Goal: Download file/media

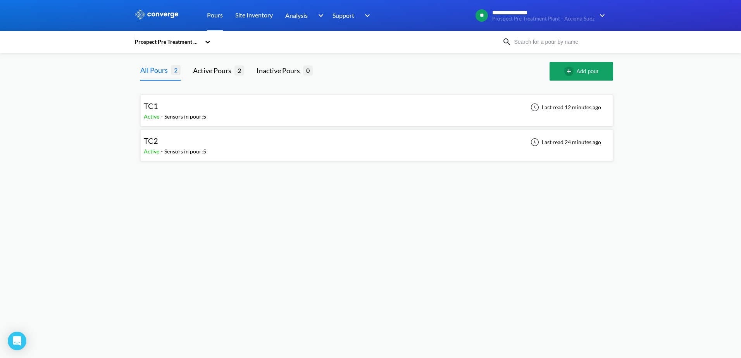
click at [428, 107] on div "TC1 Active - Sensors in pour: 5 Last read 12 minutes ago" at bounding box center [377, 110] width 466 height 25
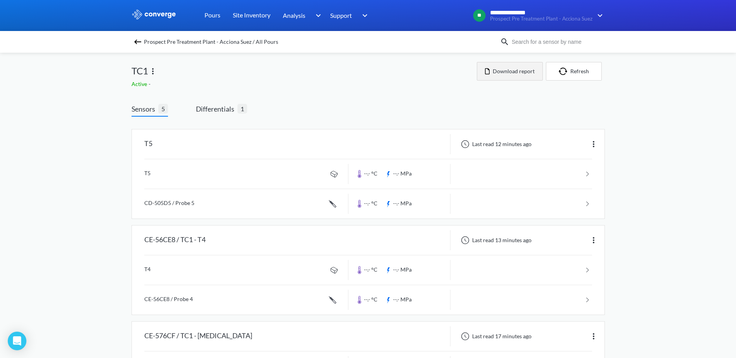
click at [521, 71] on button "Download report" at bounding box center [510, 71] width 66 height 19
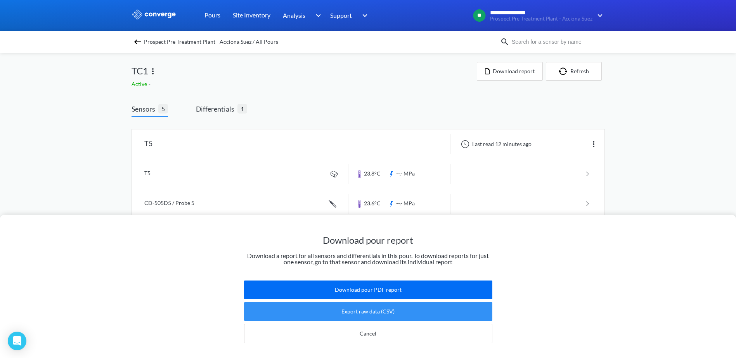
click at [379, 304] on button "Export raw data (CSV)" at bounding box center [368, 311] width 248 height 19
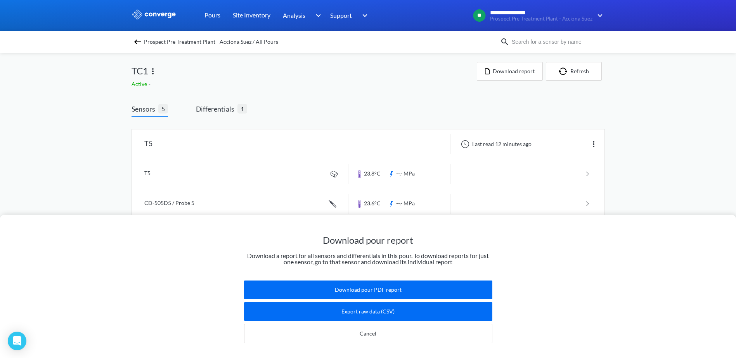
click at [274, 92] on div "Download pour report Download a report for all sensors and differentials in thi…" at bounding box center [368, 179] width 736 height 358
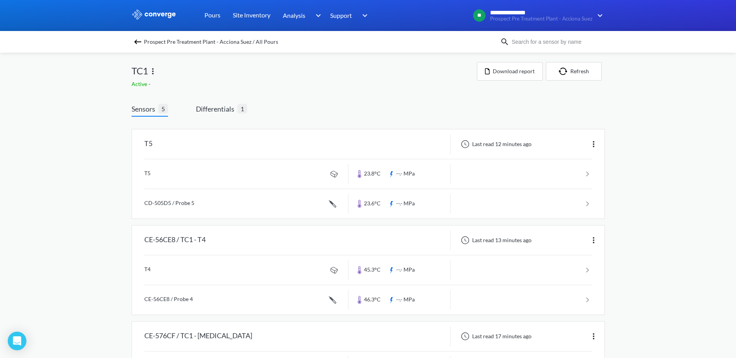
click at [141, 44] on img at bounding box center [137, 41] width 9 height 9
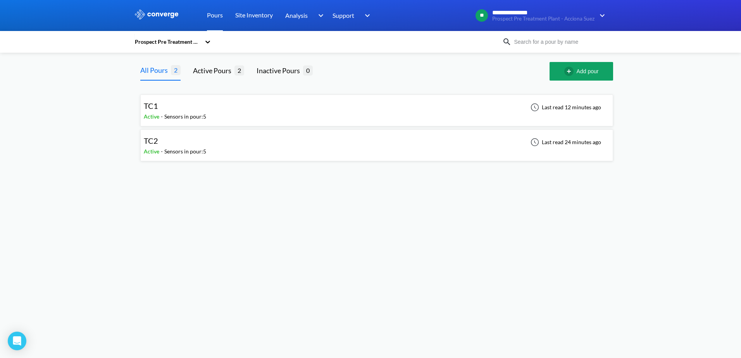
click at [232, 150] on div "TC2 Active - Sensors in pour: 5 Last read 24 minutes ago" at bounding box center [377, 145] width 466 height 25
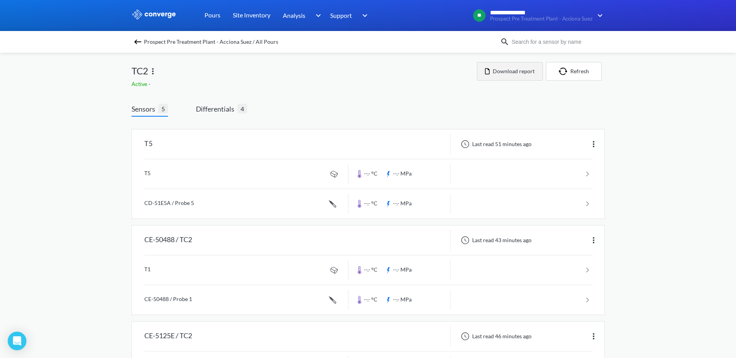
click at [535, 74] on button "Download report" at bounding box center [510, 71] width 66 height 19
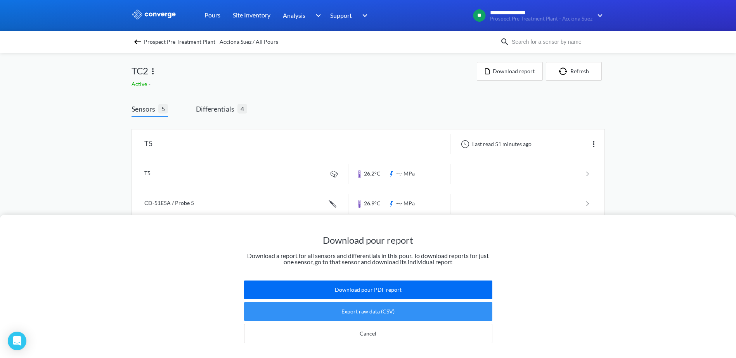
click at [396, 305] on button "Export raw data (CSV)" at bounding box center [368, 311] width 248 height 19
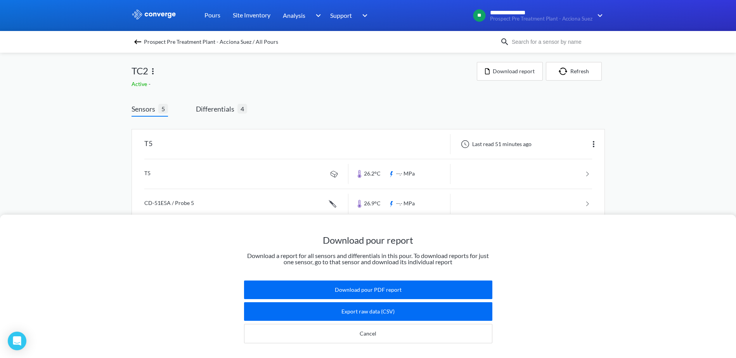
click at [218, 103] on div "Download pour report Download a report for all sensors and differentials in thi…" at bounding box center [368, 179] width 736 height 358
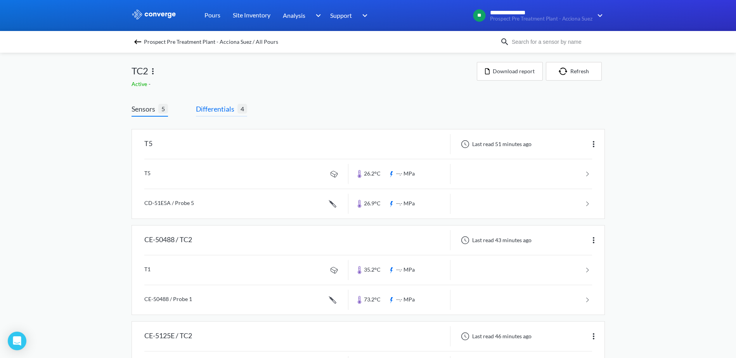
click at [216, 107] on span "Differentials" at bounding box center [216, 109] width 41 height 11
